Goal: Check status: Check status

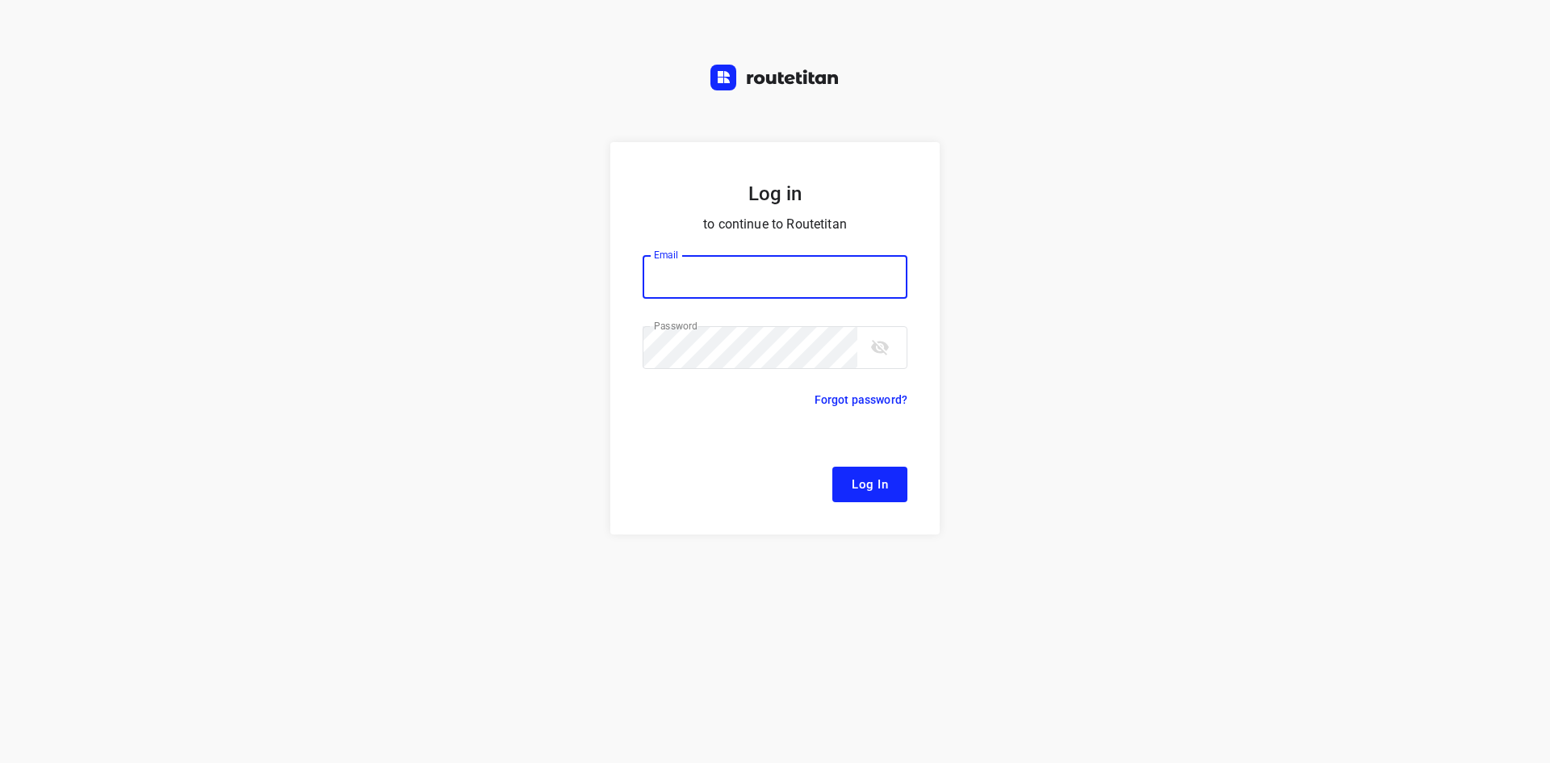
type input "[EMAIL_ADDRESS][DOMAIN_NAME]"
click at [867, 486] on span "Log In" at bounding box center [870, 484] width 36 height 21
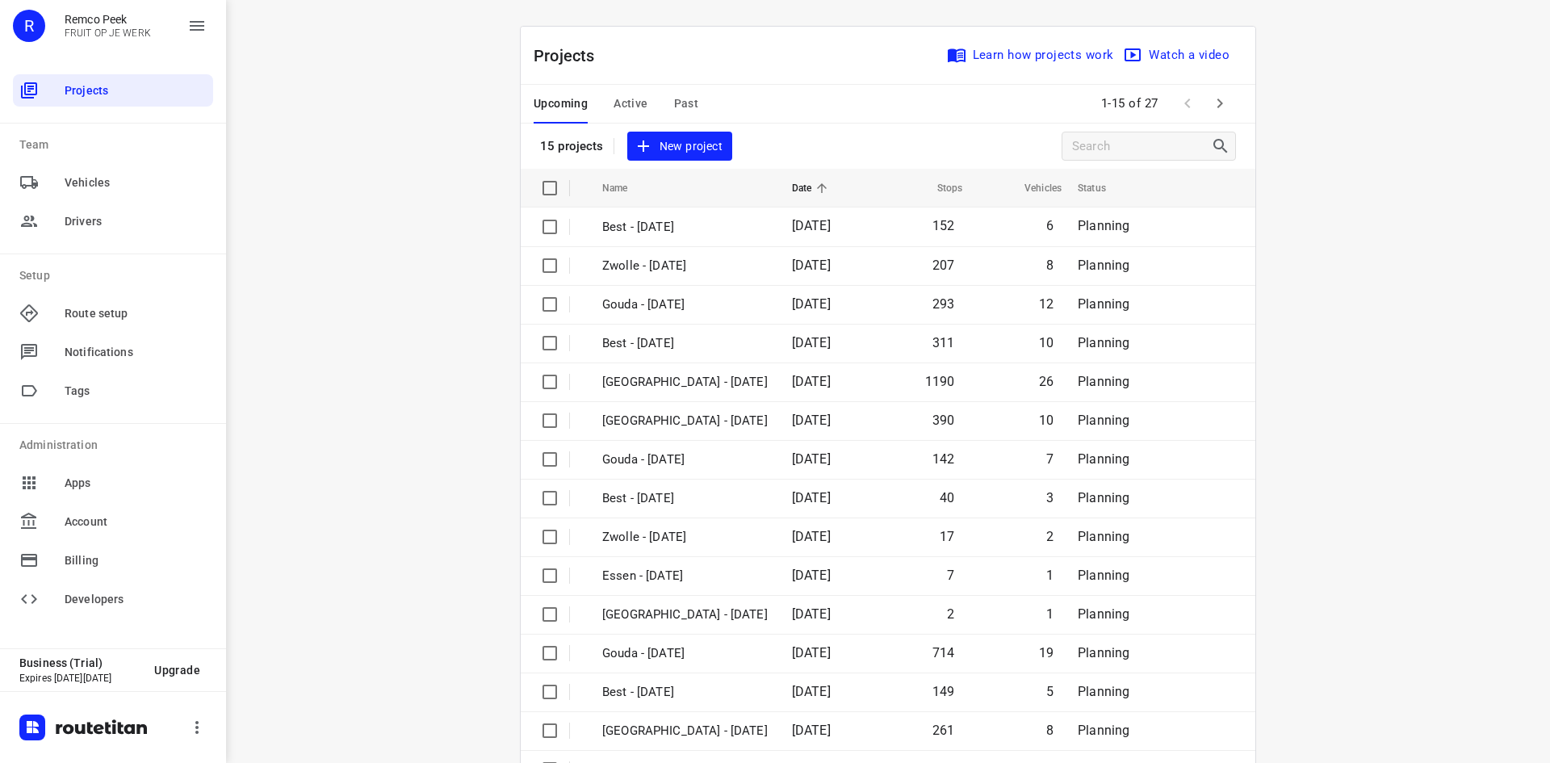
click at [630, 100] on span "Active" at bounding box center [630, 104] width 34 height 20
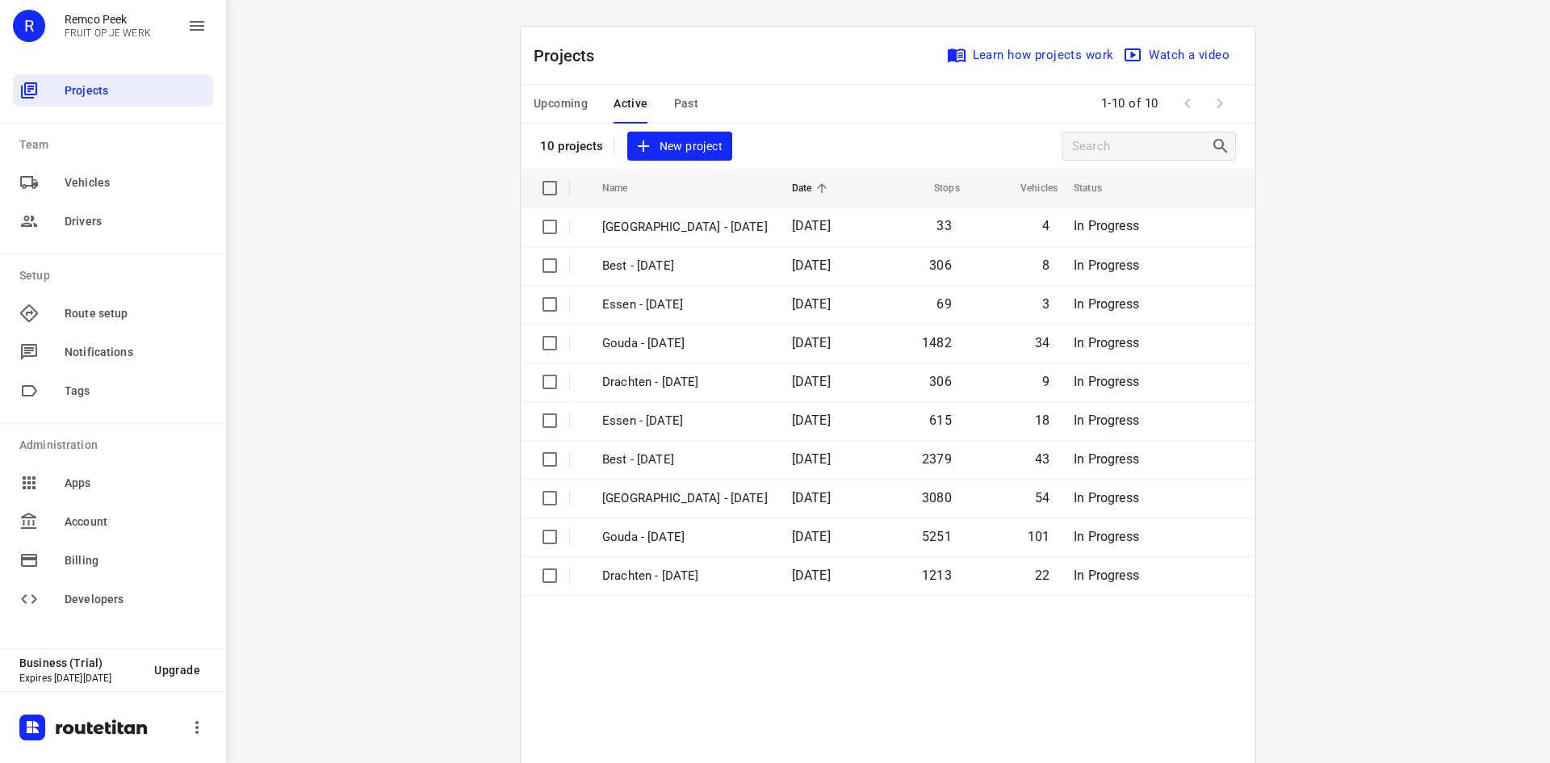
click at [560, 90] on button "Upcoming" at bounding box center [561, 104] width 54 height 39
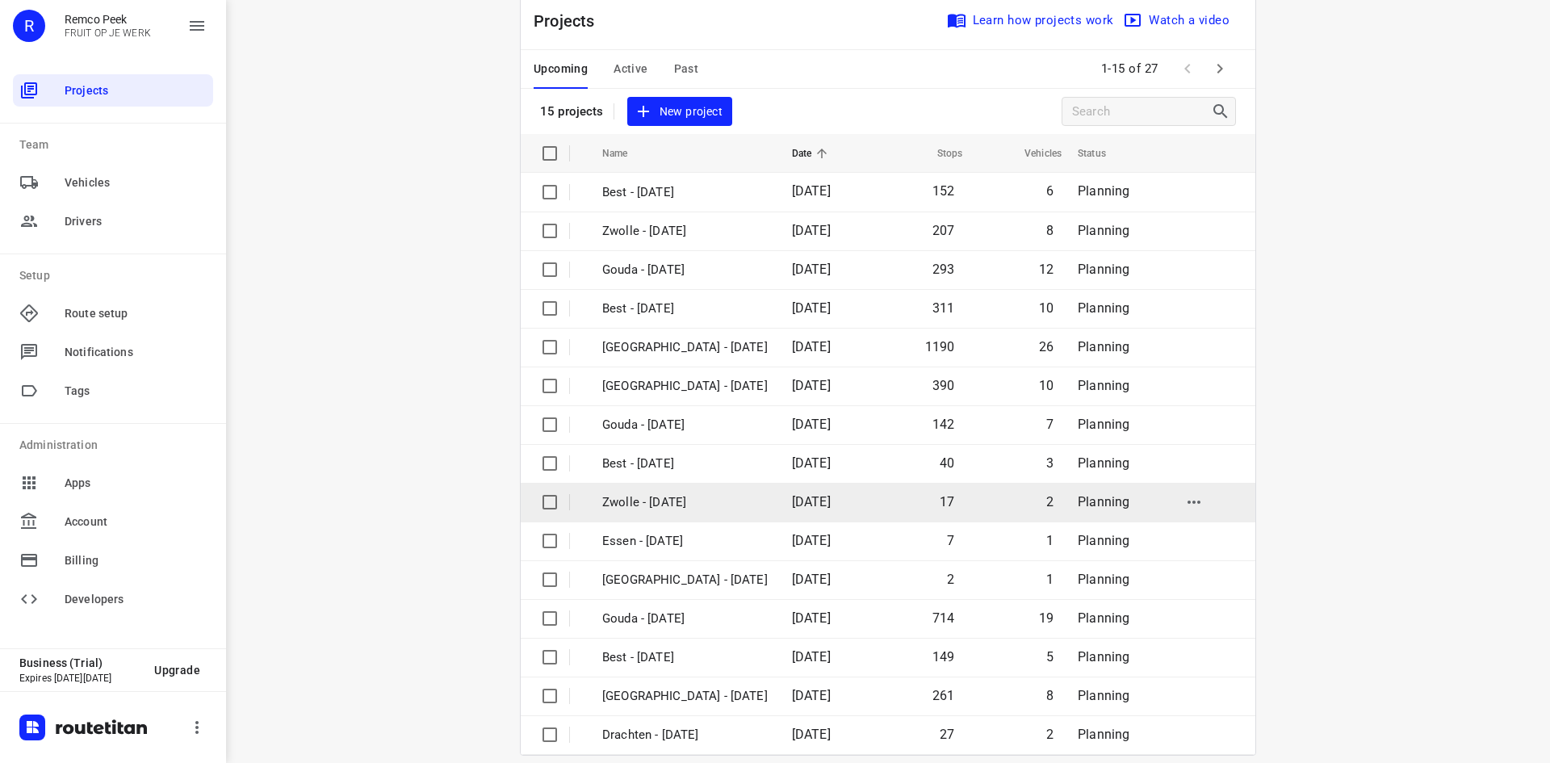
scroll to position [53, 0]
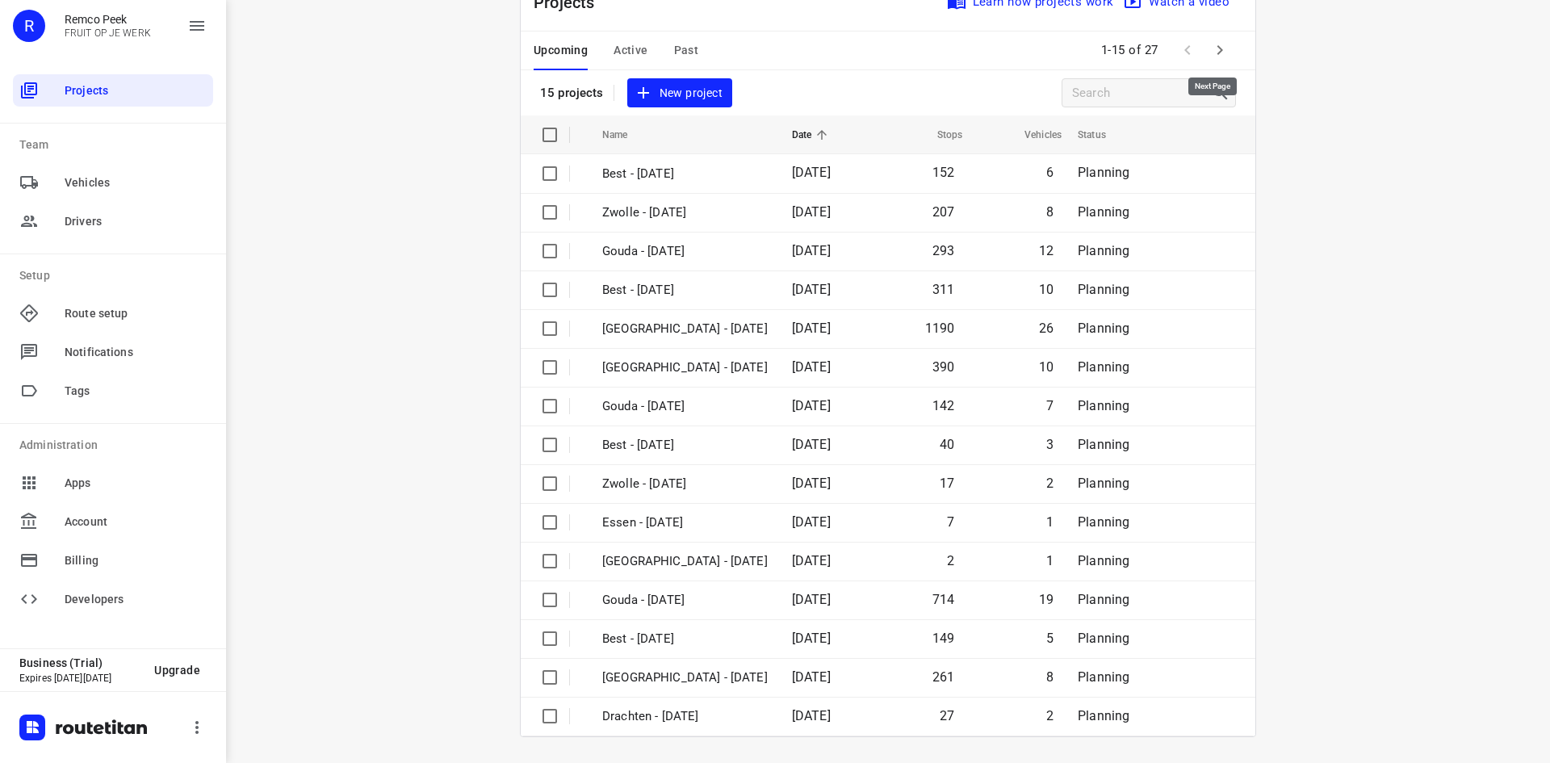
click at [1213, 51] on icon "button" at bounding box center [1219, 49] width 19 height 19
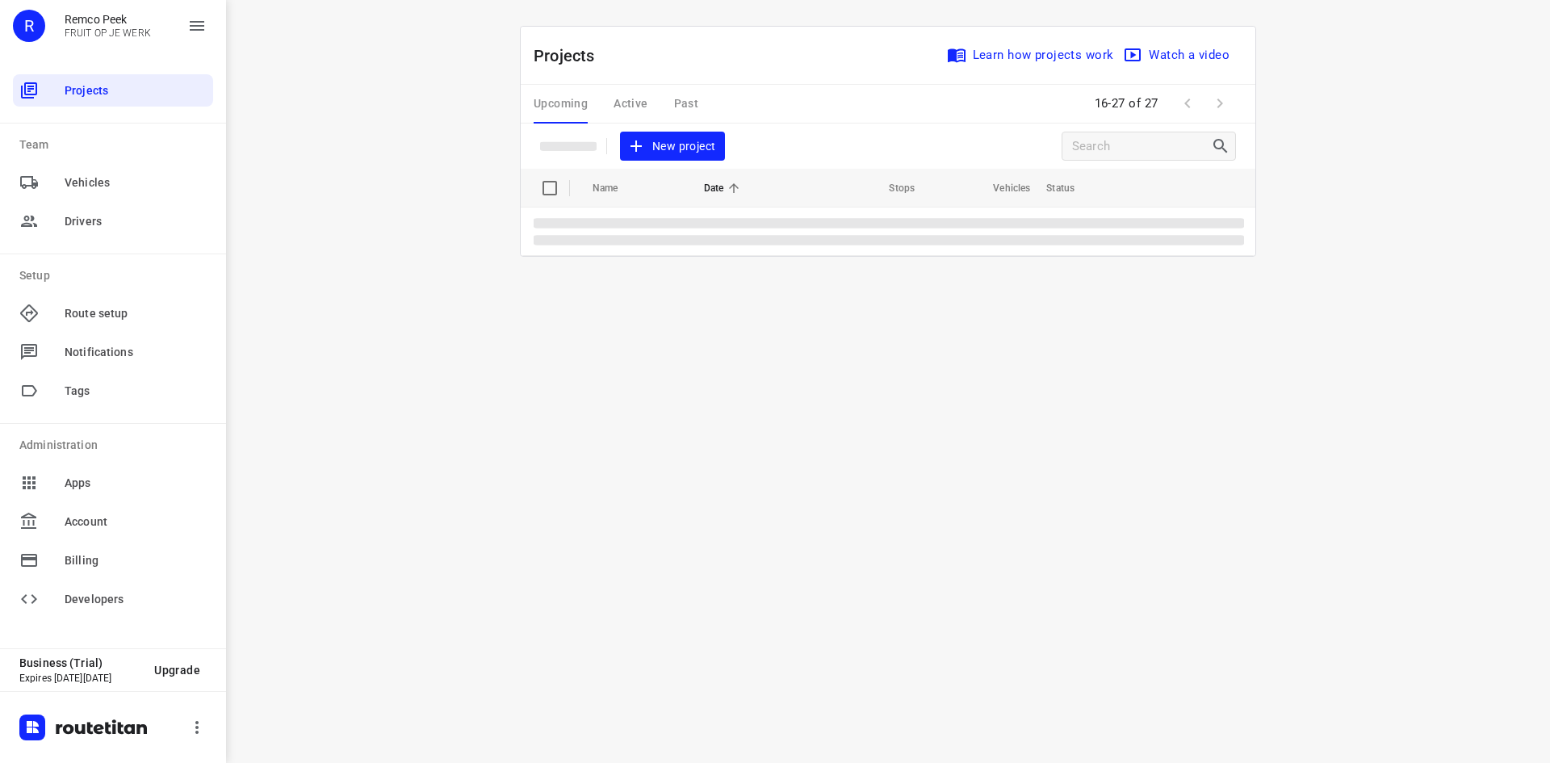
scroll to position [0, 0]
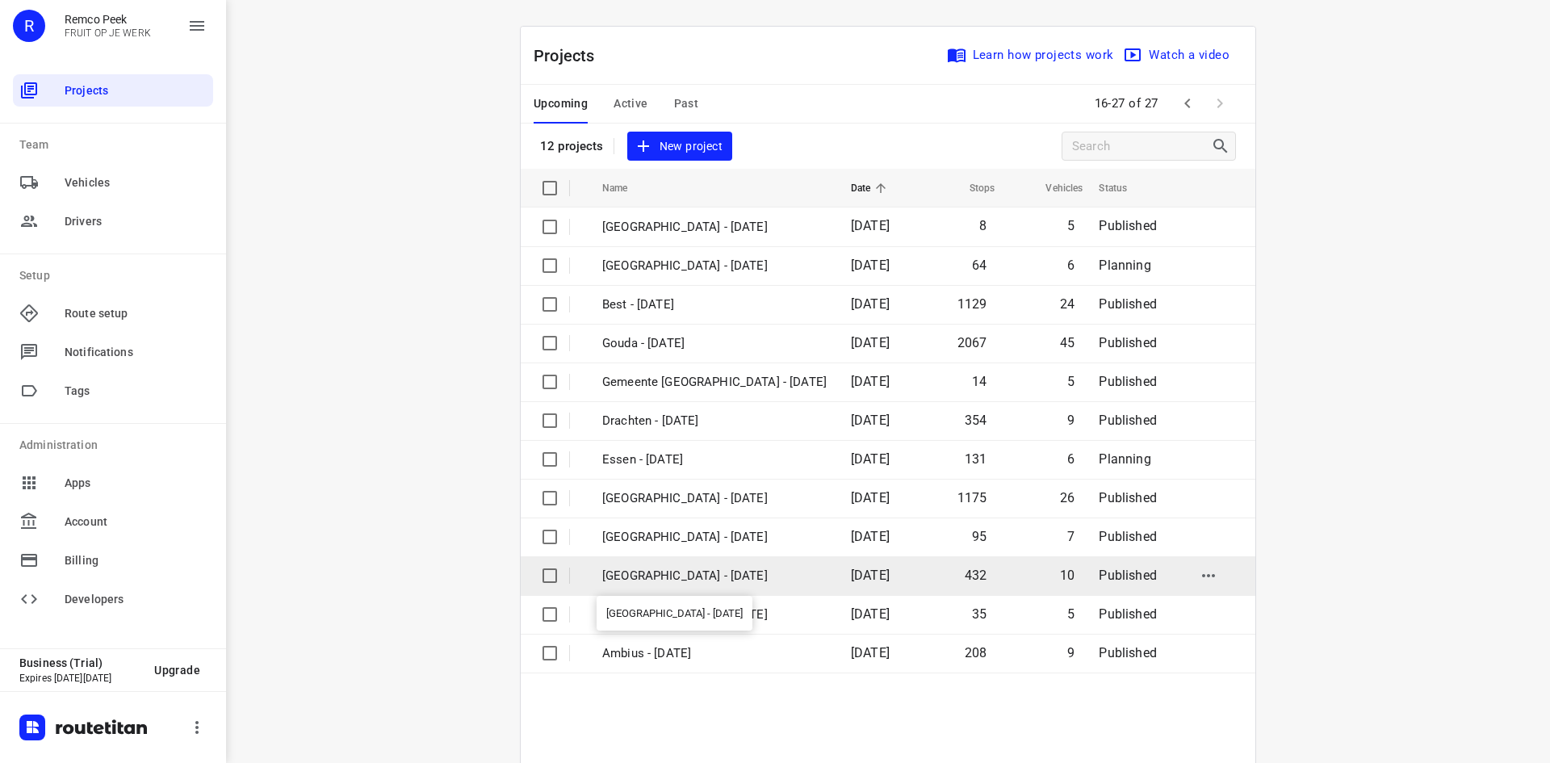
click at [666, 568] on p "[GEOGRAPHIC_DATA] - [DATE]" at bounding box center [714, 576] width 224 height 19
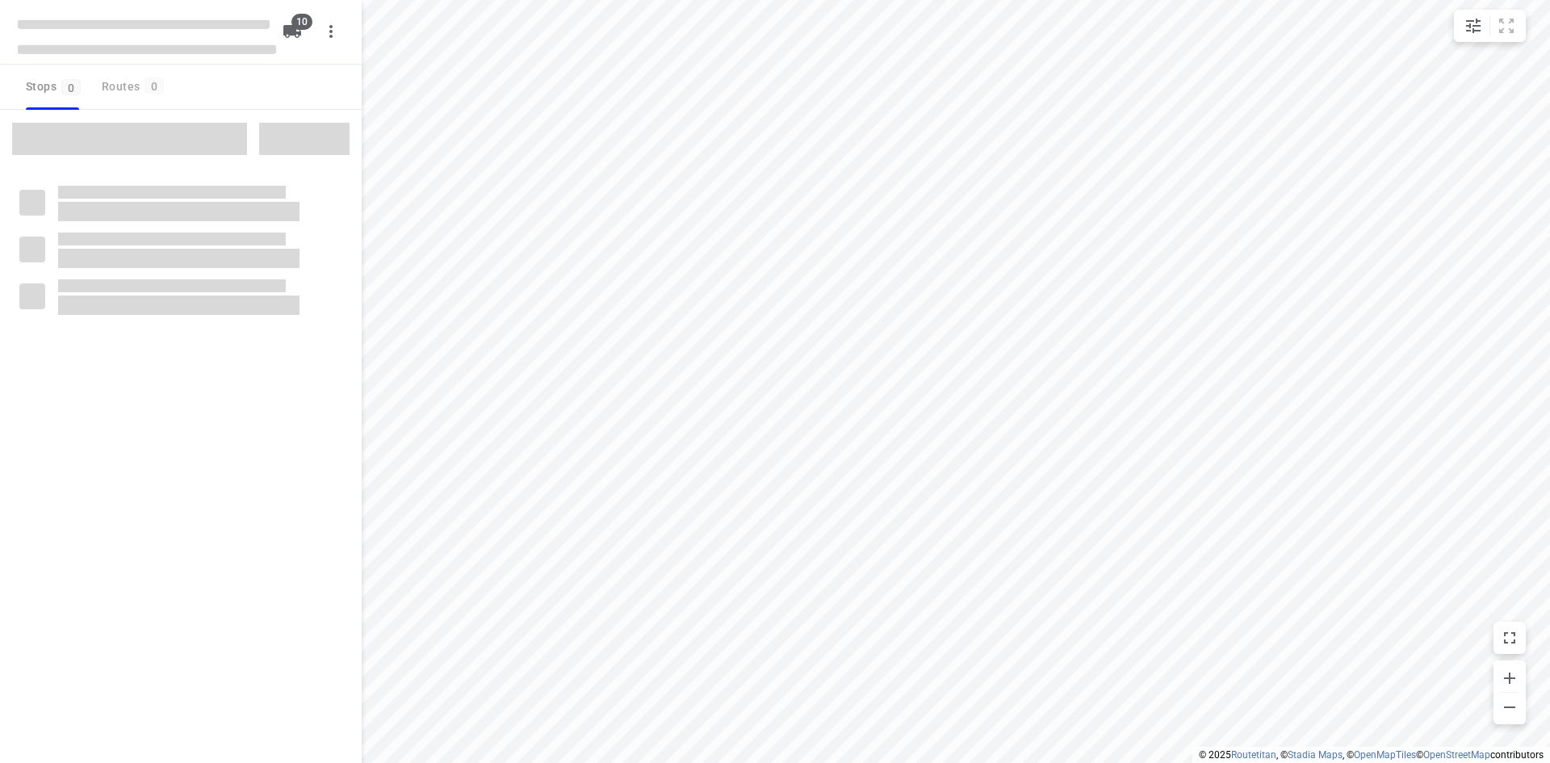
checkbox input "true"
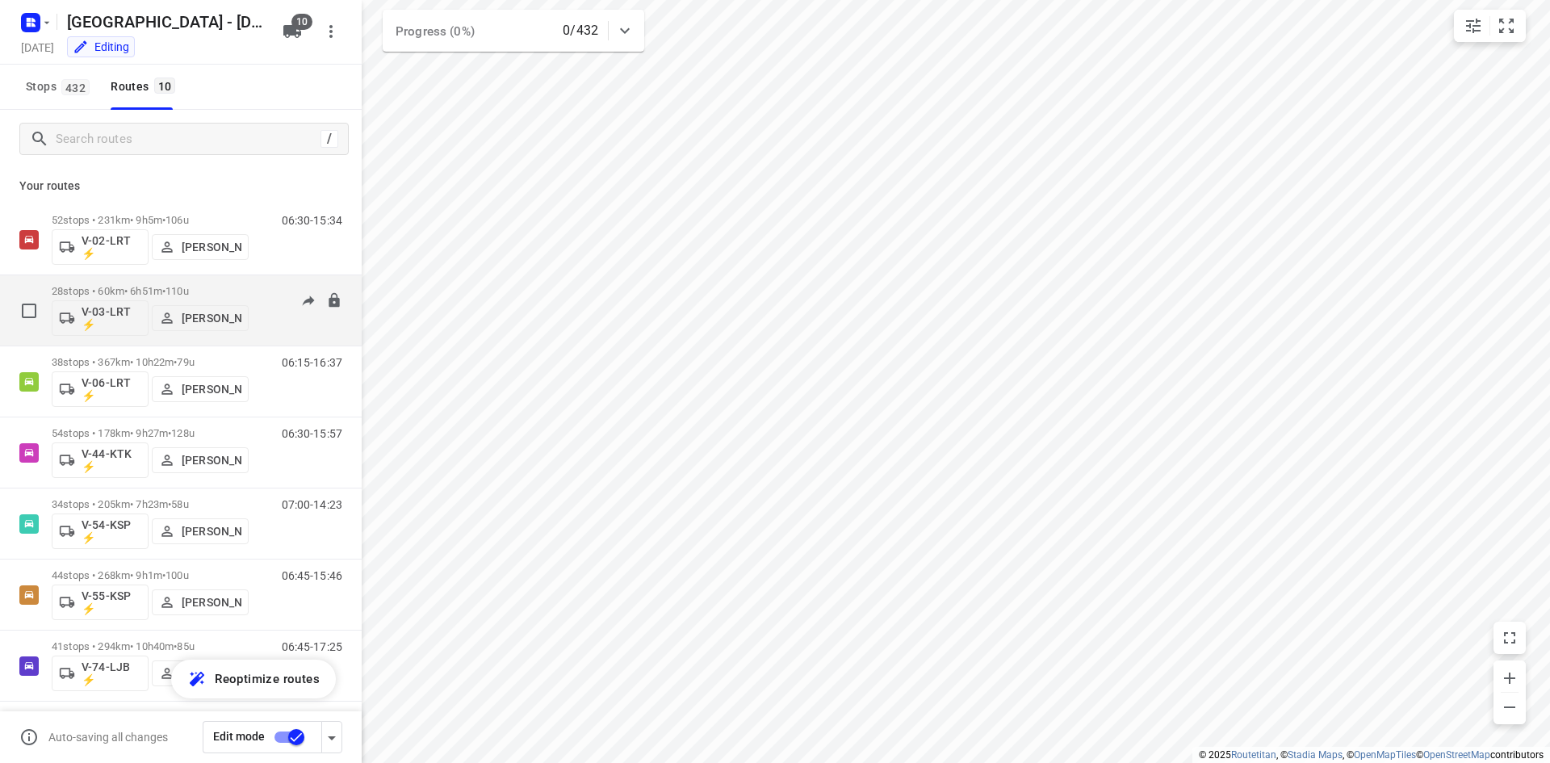
click at [120, 290] on p "28 stops • 60km • 6h51m • 110u" at bounding box center [150, 291] width 197 height 12
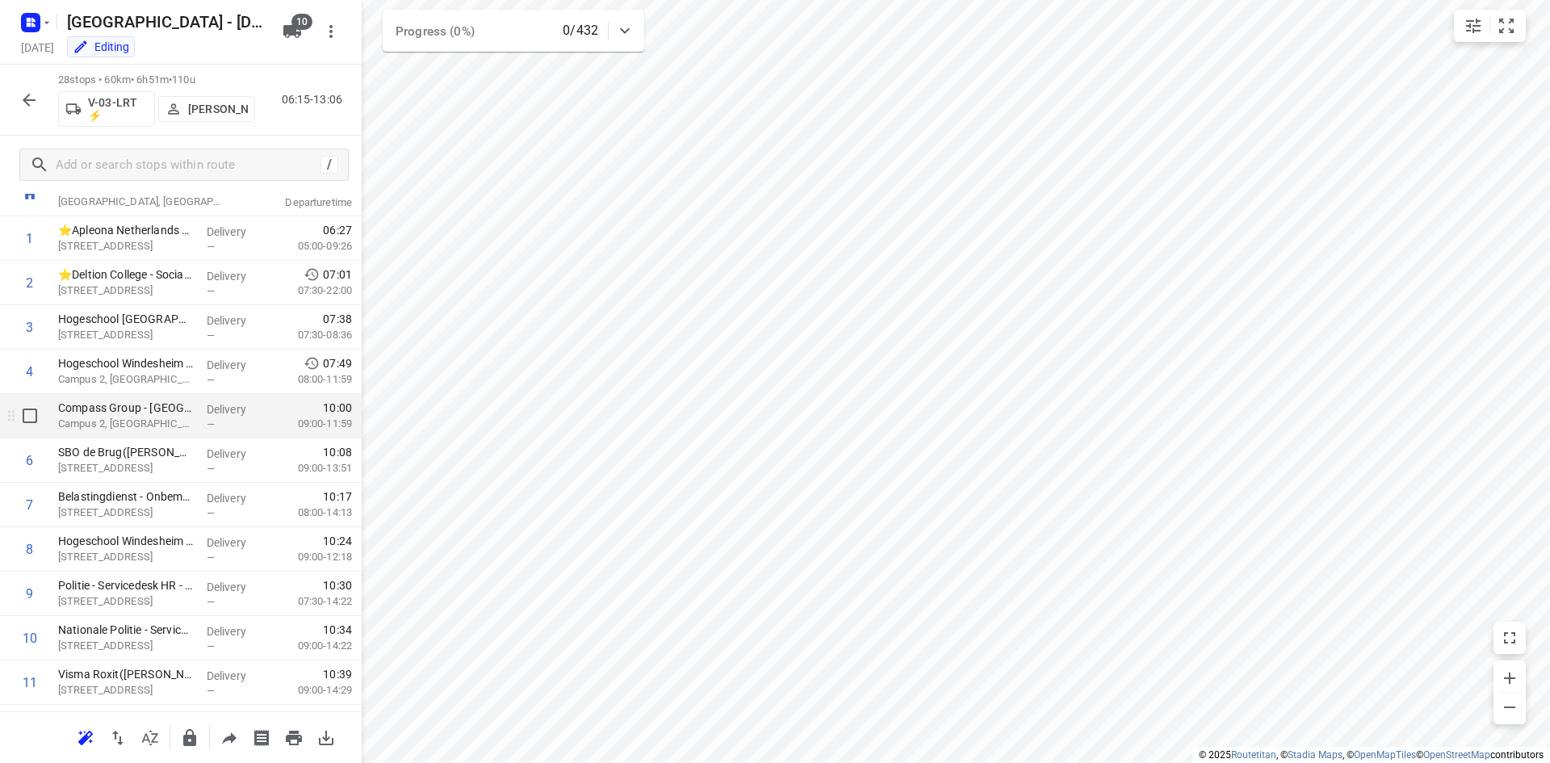
scroll to position [81, 0]
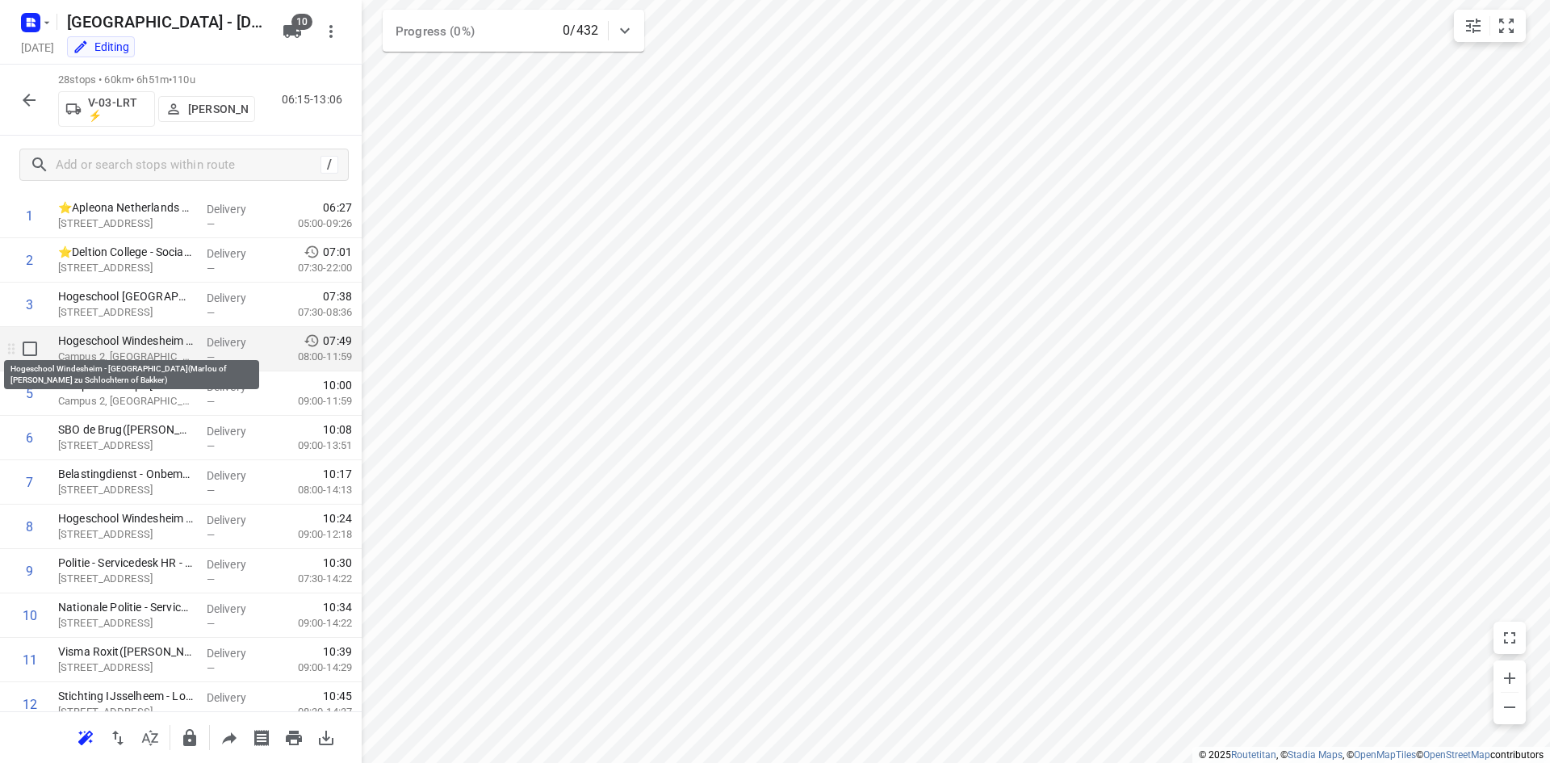
click at [98, 344] on p "Hogeschool Windesheim - [GEOGRAPHIC_DATA](Marlou of [PERSON_NAME] zu Schlochter…" at bounding box center [126, 341] width 136 height 16
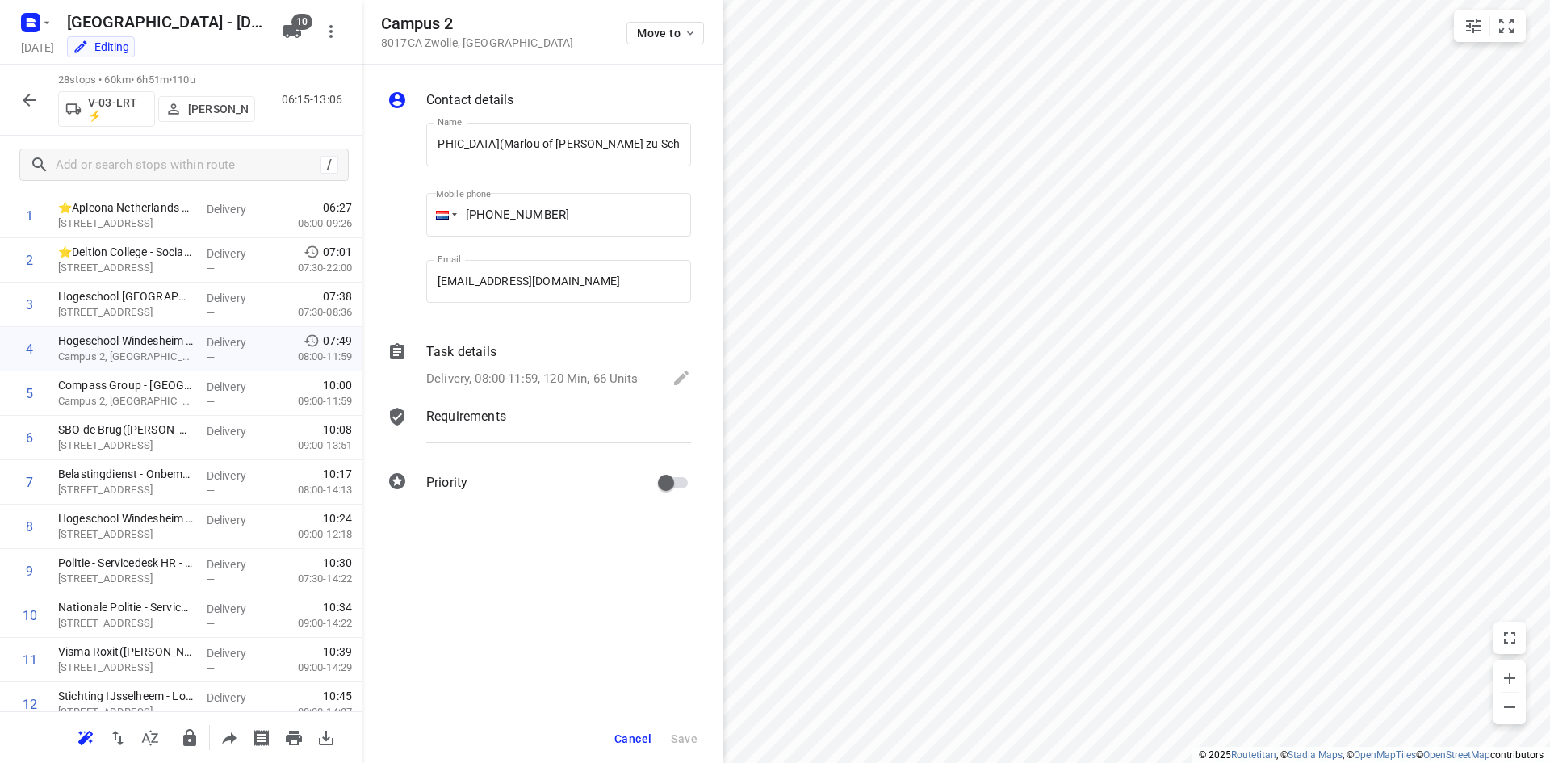
scroll to position [0, 0]
click at [407, 352] on div at bounding box center [403, 366] width 39 height 55
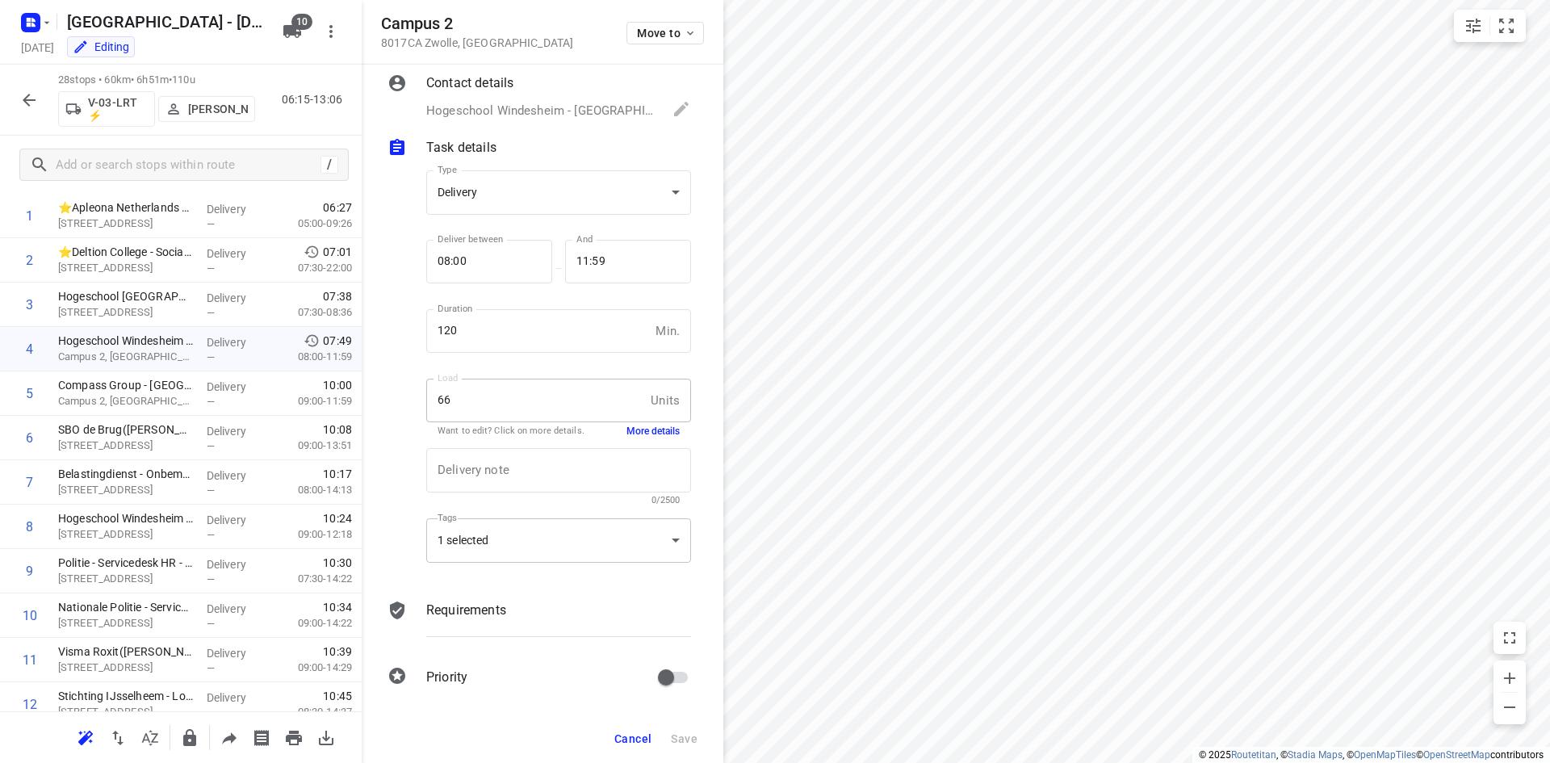
scroll to position [21, 0]
click at [656, 429] on button "More details" at bounding box center [652, 428] width 53 height 14
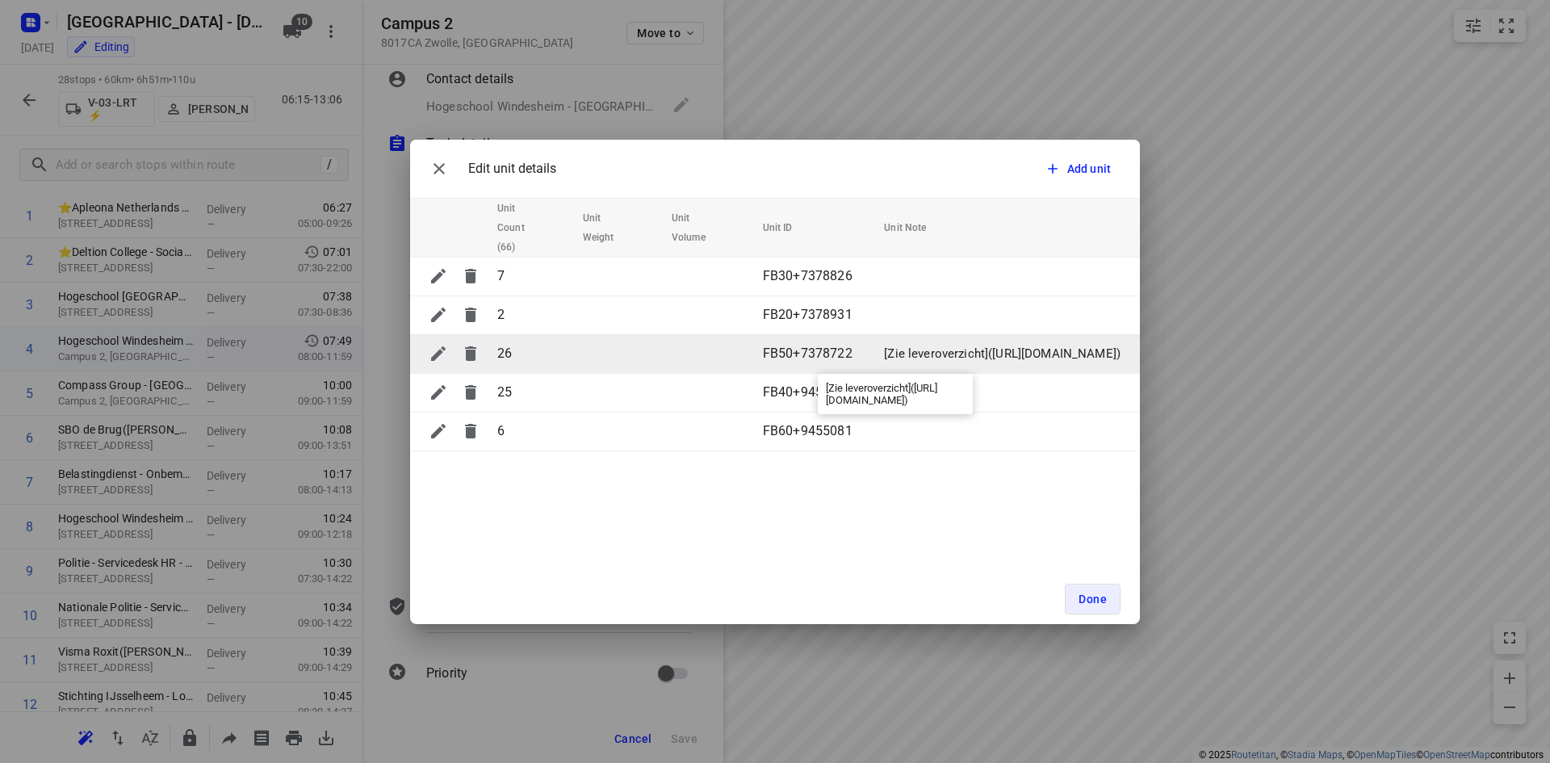
click at [1073, 358] on p "[Zie leveroverzicht]([URL][DOMAIN_NAME])" at bounding box center [1002, 354] width 237 height 19
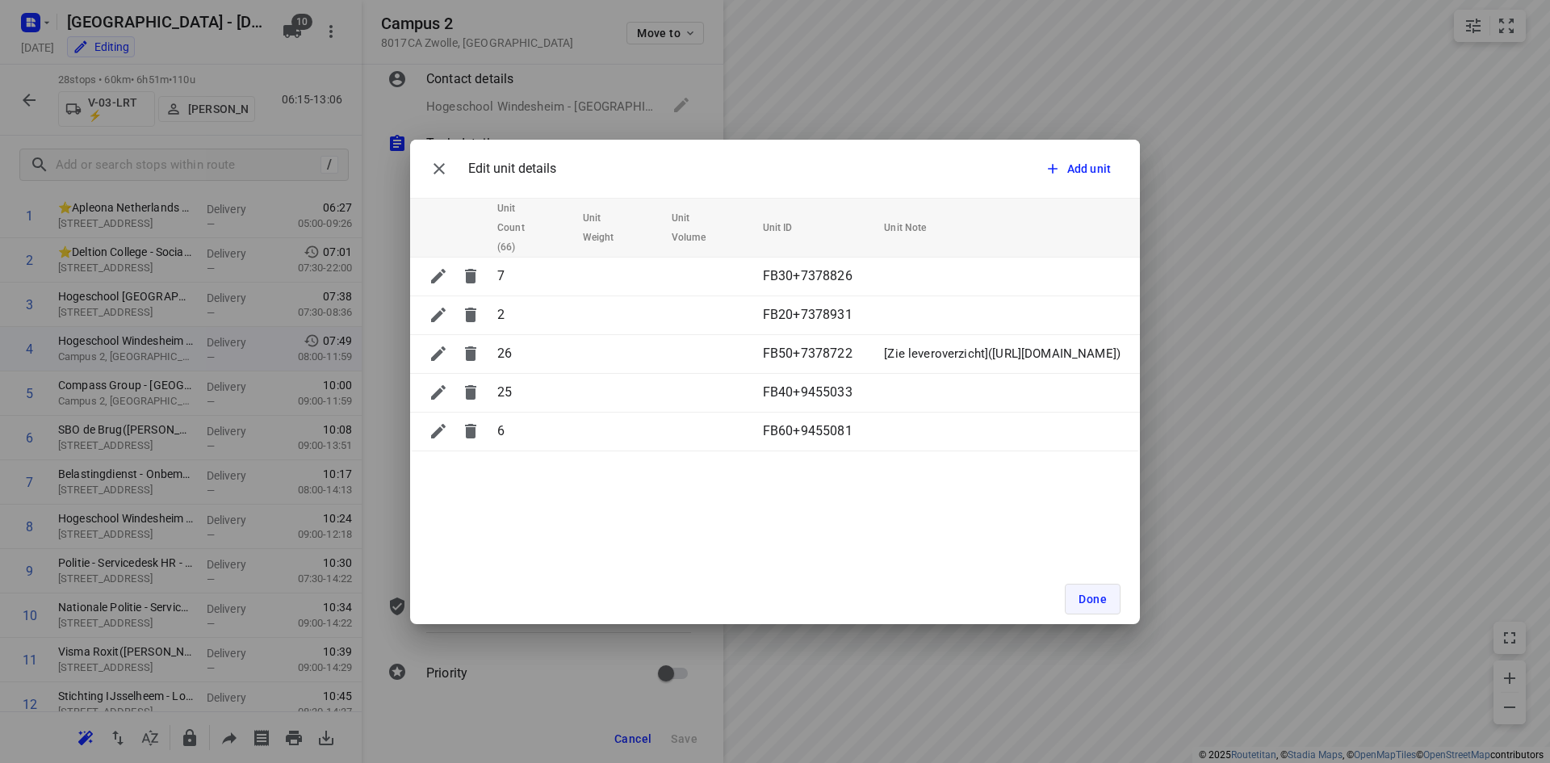
click at [1090, 593] on span "Done" at bounding box center [1092, 598] width 28 height 13
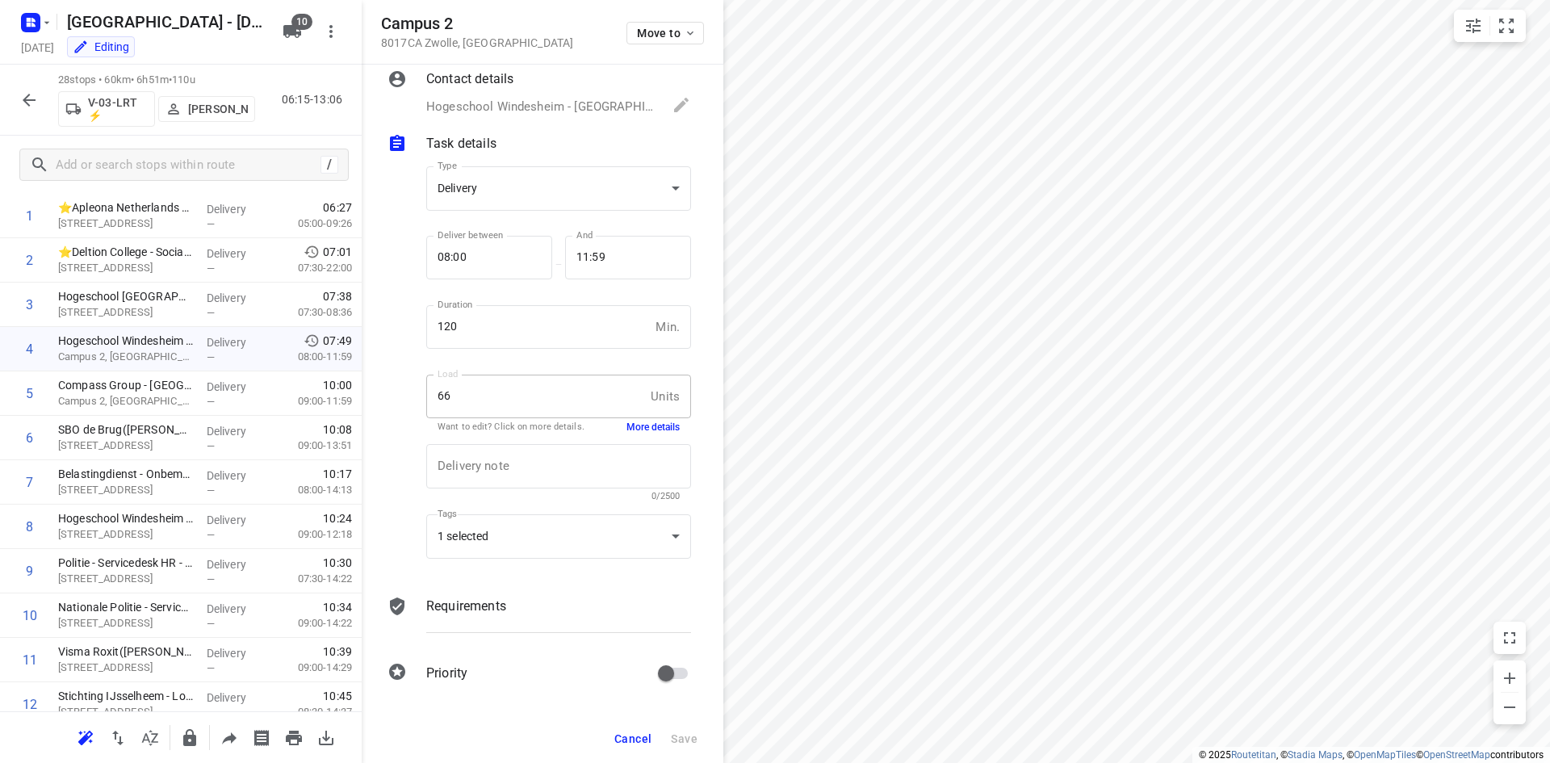
click at [647, 425] on button "More details" at bounding box center [652, 428] width 53 height 14
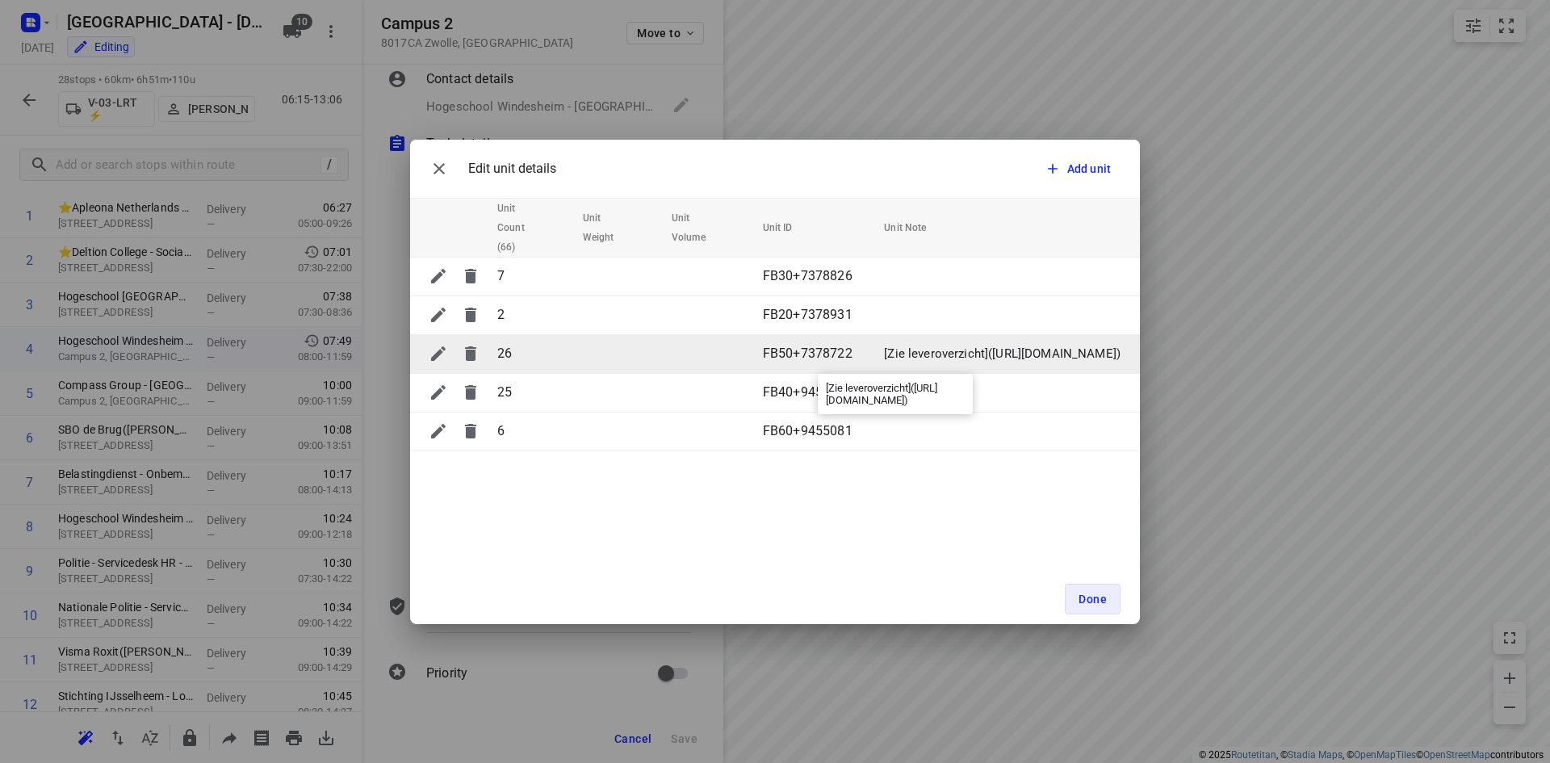
click at [961, 349] on p "[Zie leveroverzicht]([URL][DOMAIN_NAME])" at bounding box center [1002, 354] width 237 height 19
click at [944, 351] on p "[Zie leveroverzicht]([URL][DOMAIN_NAME])" at bounding box center [1002, 354] width 237 height 19
